Goal: Task Accomplishment & Management: Use online tool/utility

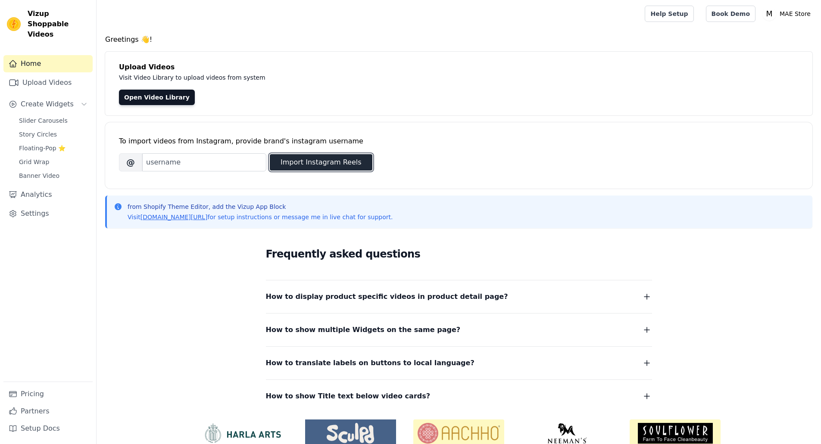
click at [310, 166] on button "Import Instagram Reels" at bounding box center [321, 162] width 103 height 16
click at [51, 74] on link "Upload Videos" at bounding box center [47, 82] width 89 height 17
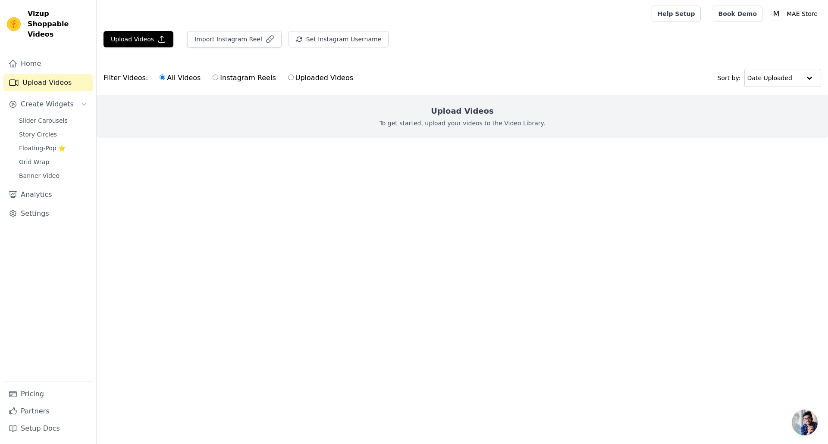
click at [213, 80] on input "Instagram Reels" at bounding box center [216, 78] width 6 height 6
radio input "true"
click at [227, 45] on button "Import Instagram Reel" at bounding box center [234, 39] width 94 height 16
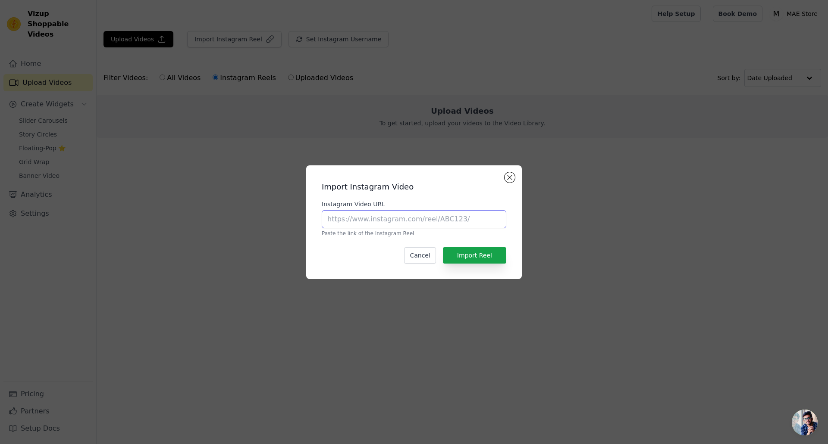
click at [397, 221] on input "Instagram Video URL" at bounding box center [414, 219] width 184 height 18
paste input "https://www.instagram.com/mae_apparel_/reels/"
click at [490, 257] on button "Import Reel" at bounding box center [474, 255] width 63 height 16
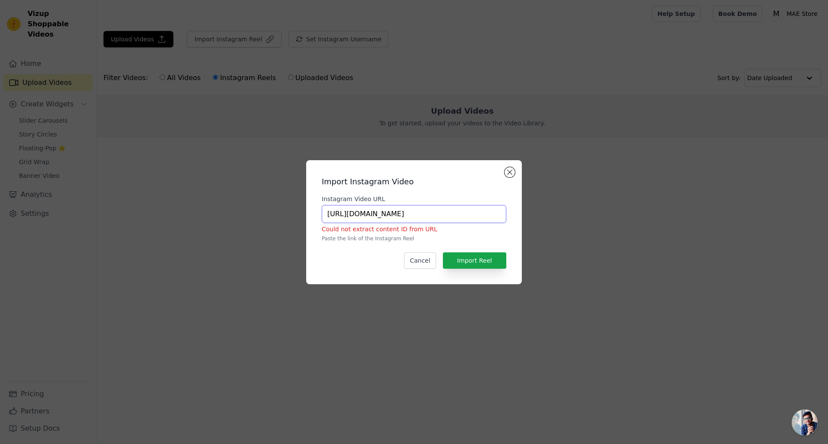
click at [412, 216] on input "https://www.instagram.com/mae_apparel_/reels/" at bounding box center [414, 214] width 184 height 18
paste input "reel/DM-vgmCN-xh"
type input "https://www.instagram.com/reel/DM-vgmCN-xh/"
click at [478, 263] on button "Import Reel" at bounding box center [474, 261] width 63 height 16
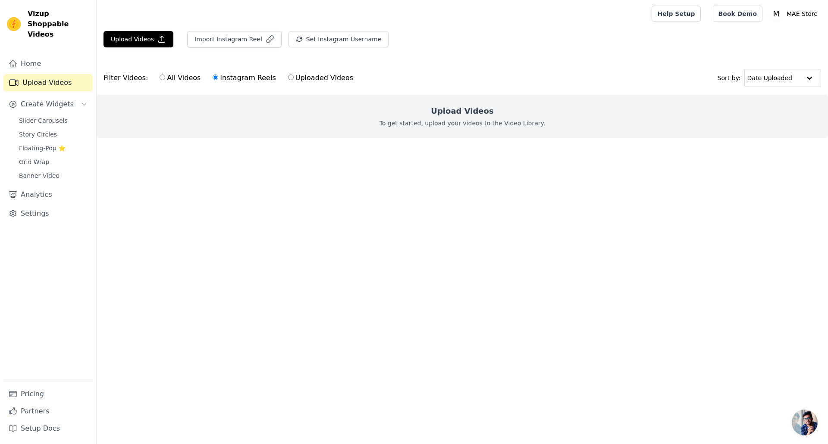
click at [299, 79] on label "Uploaded Videos" at bounding box center [321, 77] width 66 height 11
click at [294, 79] on input "Uploaded Videos" at bounding box center [291, 78] width 6 height 6
radio input "true"
click at [251, 76] on label "Instagram Reels" at bounding box center [244, 77] width 64 height 11
click at [218, 76] on input "Instagram Reels" at bounding box center [216, 78] width 6 height 6
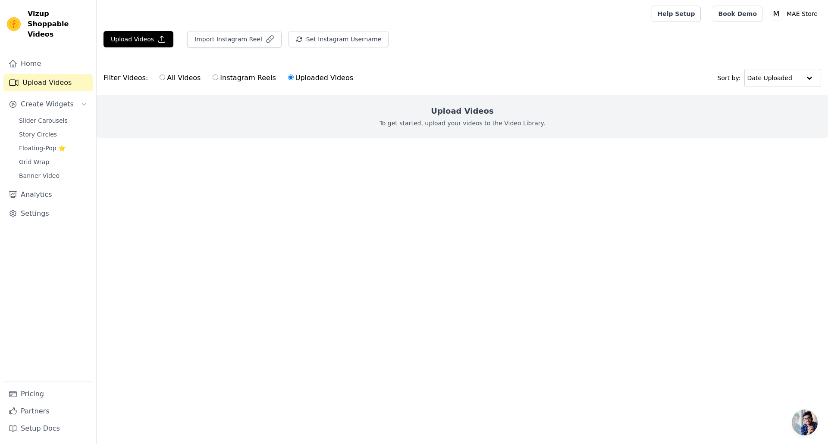
radio input "true"
click at [185, 78] on label "All Videos" at bounding box center [180, 77] width 42 height 11
click at [165, 78] on input "All Videos" at bounding box center [162, 78] width 6 height 6
radio input "true"
click at [226, 47] on button "Import Instagram Reel" at bounding box center [234, 39] width 94 height 16
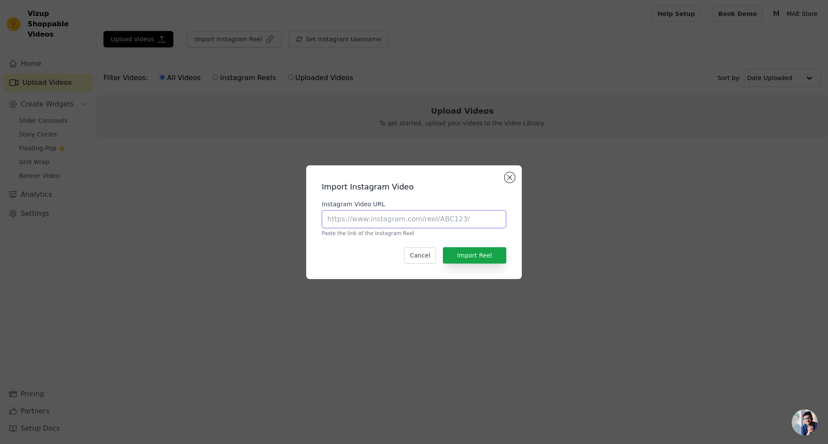
click at [409, 217] on input "Instagram Video URL" at bounding box center [414, 219] width 184 height 18
paste input "https://www.instagram.com/reel/DM-vgmCN-xh/"
type input "https://www.instagram.com/reel/DM-vgmCN-xh/"
click at [484, 253] on button "Import Reel" at bounding box center [474, 255] width 63 height 16
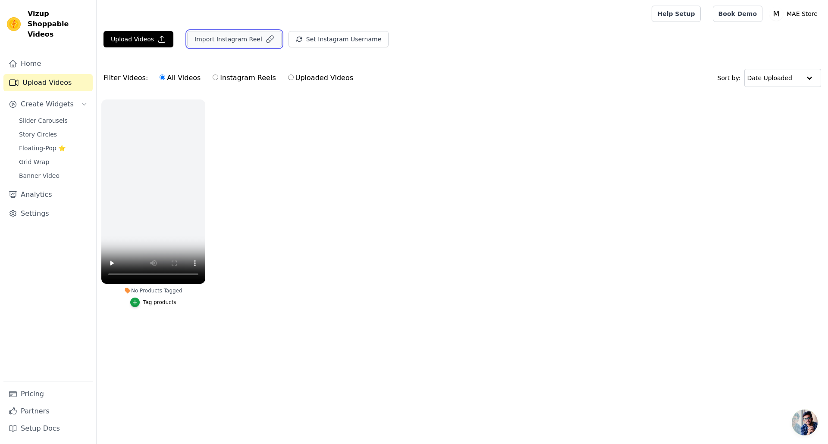
click at [226, 44] on button "Import Instagram Reel" at bounding box center [234, 39] width 94 height 16
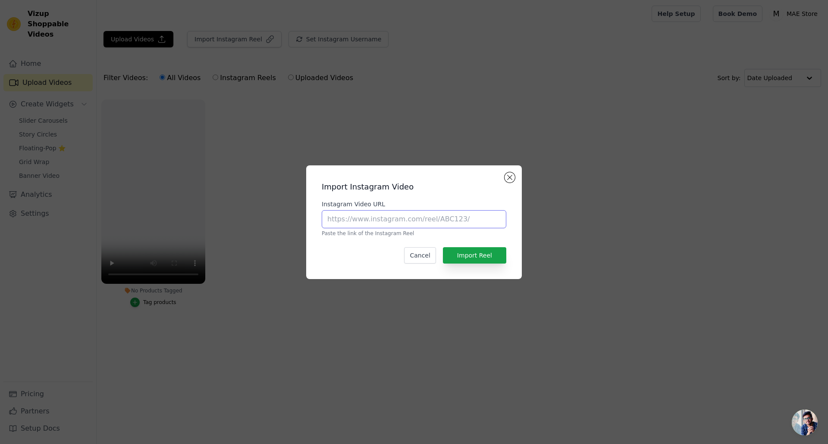
click at [421, 215] on input "Instagram Video URL" at bounding box center [414, 219] width 184 height 18
paste input "[URL][DOMAIN_NAME]"
type input "[URL][DOMAIN_NAME]"
click at [464, 257] on button "Import Reel" at bounding box center [474, 255] width 63 height 16
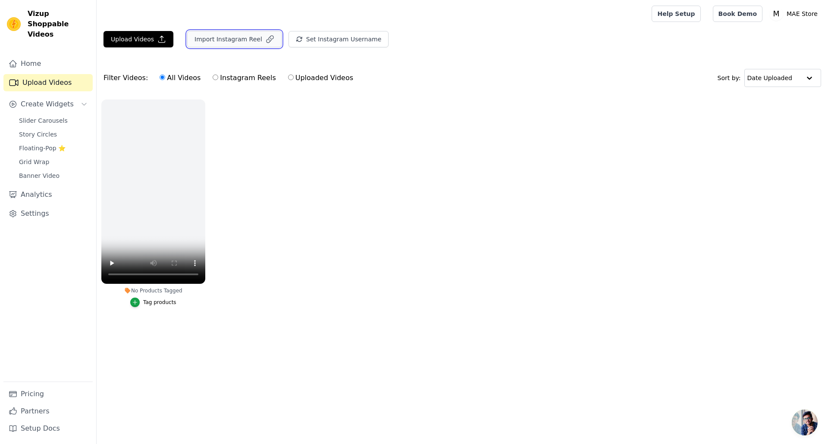
click at [222, 44] on button "Import Instagram Reel" at bounding box center [234, 39] width 94 height 16
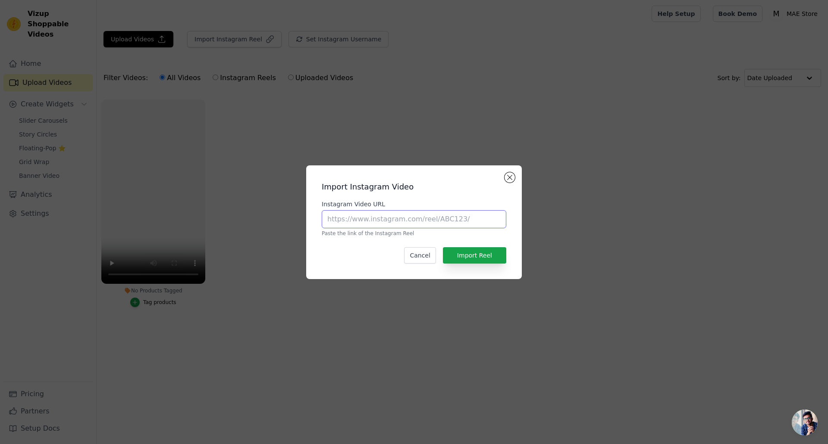
click at [408, 216] on input "Instagram Video URL" at bounding box center [414, 219] width 184 height 18
paste input "[URL][DOMAIN_NAME]"
type input "[URL][DOMAIN_NAME]"
click at [480, 260] on button "Import Reel" at bounding box center [474, 255] width 63 height 16
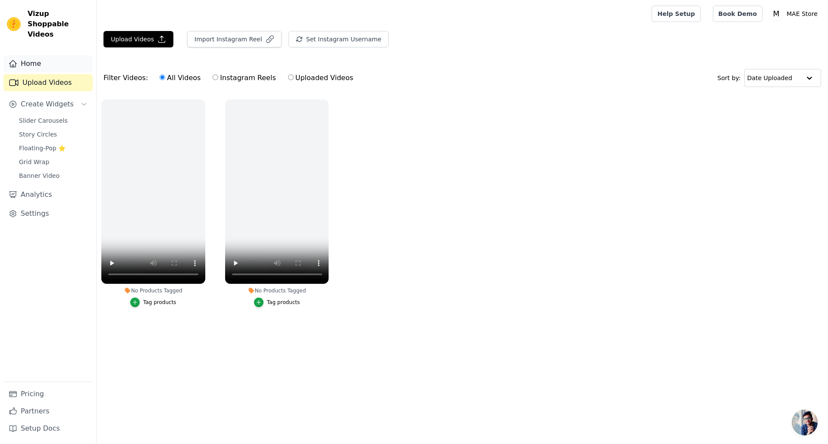
click at [54, 56] on link "Home" at bounding box center [47, 63] width 89 height 17
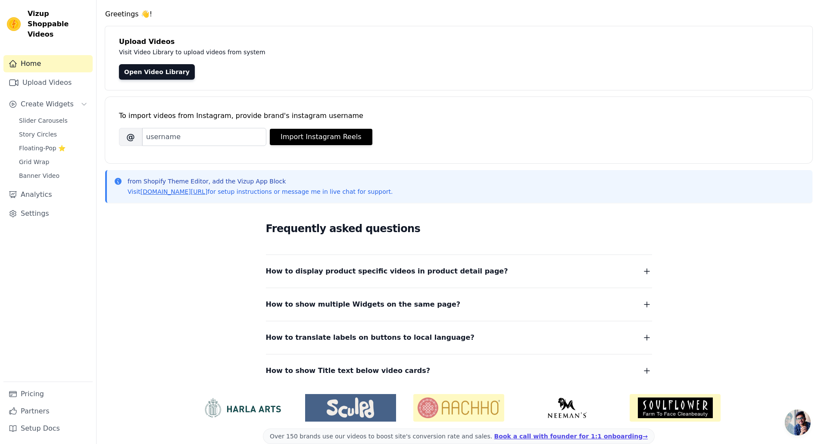
scroll to position [39, 0]
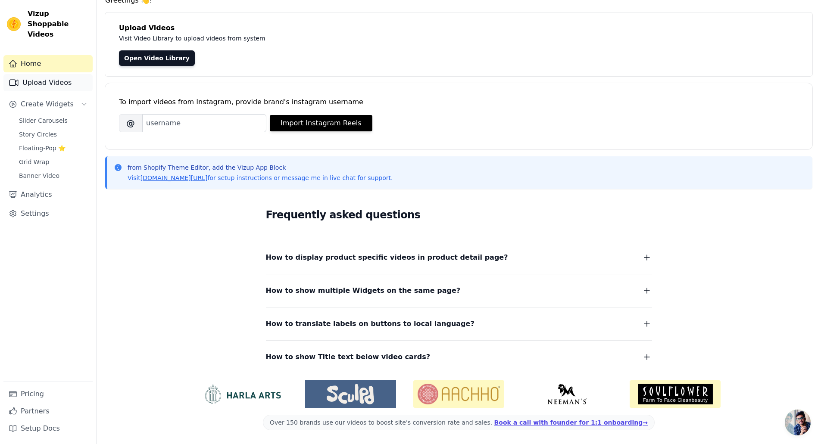
click at [49, 77] on link "Upload Videos" at bounding box center [47, 82] width 89 height 17
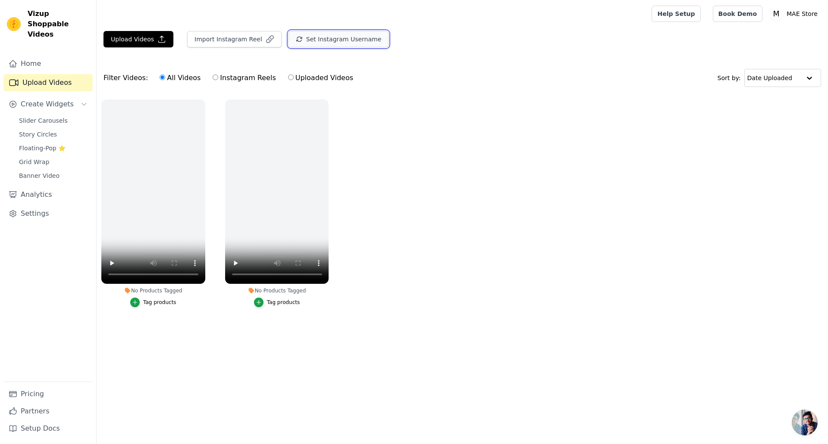
click at [329, 42] on button "Set Instagram Username" at bounding box center [338, 39] width 100 height 16
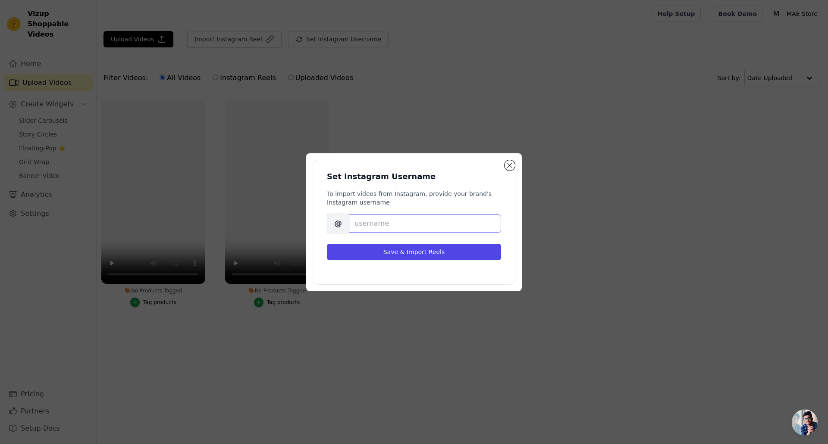
click at [395, 222] on input "Brand's Instagram Username" at bounding box center [425, 224] width 152 height 18
paste input "mae_apparel_"
type input "mae_apparel_"
click at [399, 250] on button "Save & Import Reels" at bounding box center [414, 252] width 174 height 16
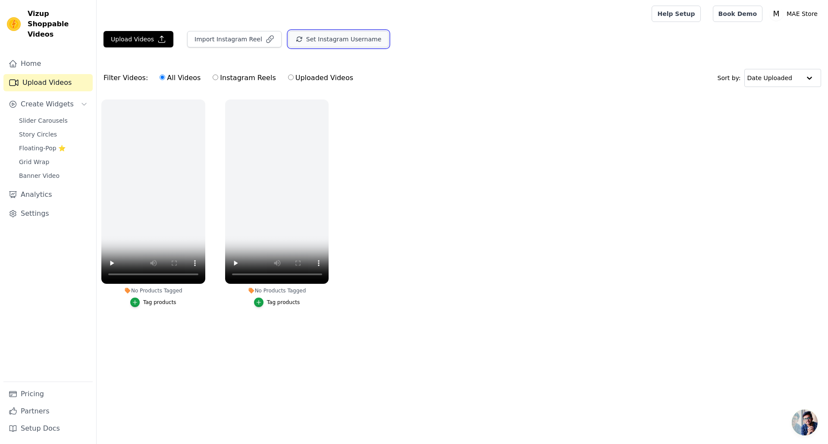
click at [326, 39] on button "Set Instagram Username" at bounding box center [338, 39] width 100 height 16
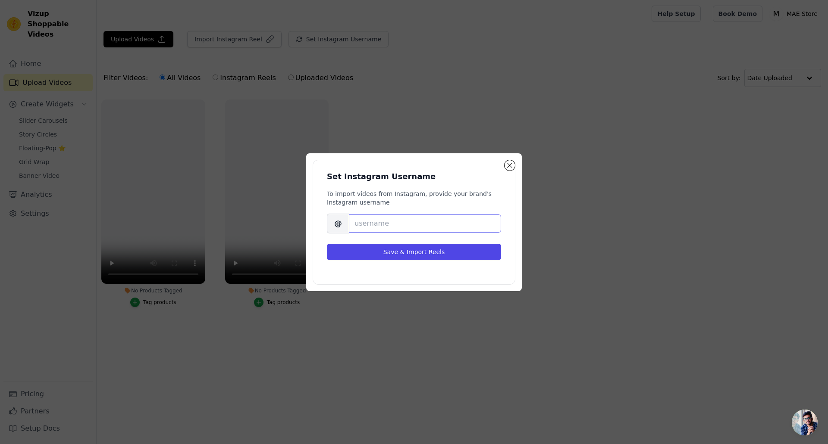
click at [371, 220] on input "Brand's Instagram Username" at bounding box center [425, 224] width 152 height 18
paste input "mae_apparel_"
type input "mae_apparel_"
click at [383, 248] on button "Save & Import Reels" at bounding box center [414, 252] width 174 height 16
